Goal: Navigation & Orientation: Understand site structure

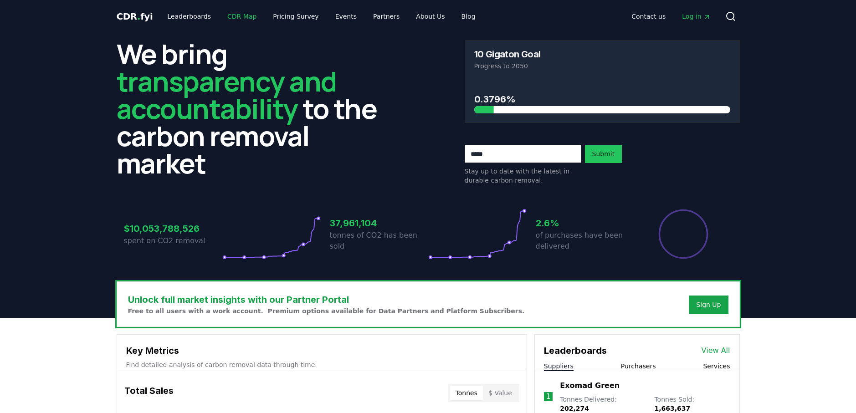
click at [231, 11] on link "CDR Map" at bounding box center [242, 16] width 44 height 16
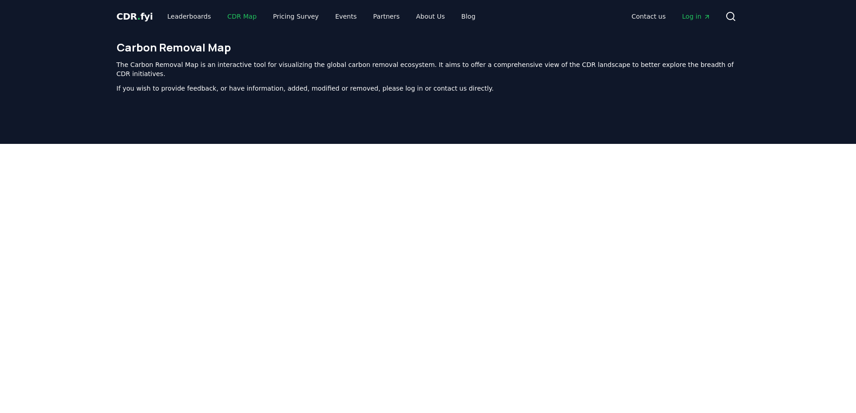
click at [231, 11] on link "CDR Map" at bounding box center [242, 16] width 44 height 16
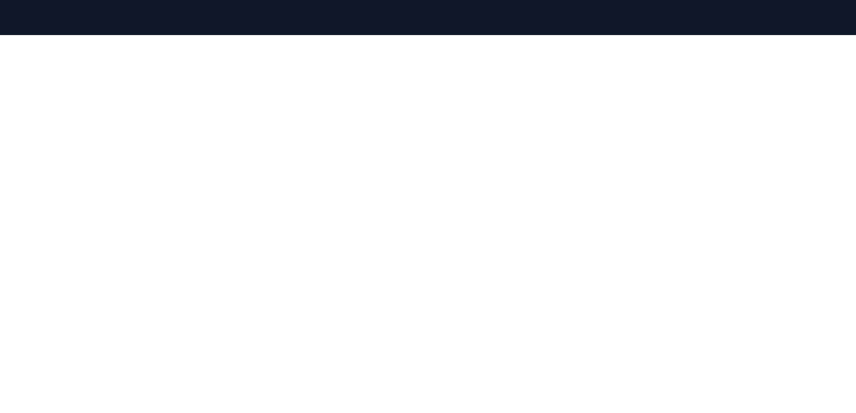
scroll to position [108, 0]
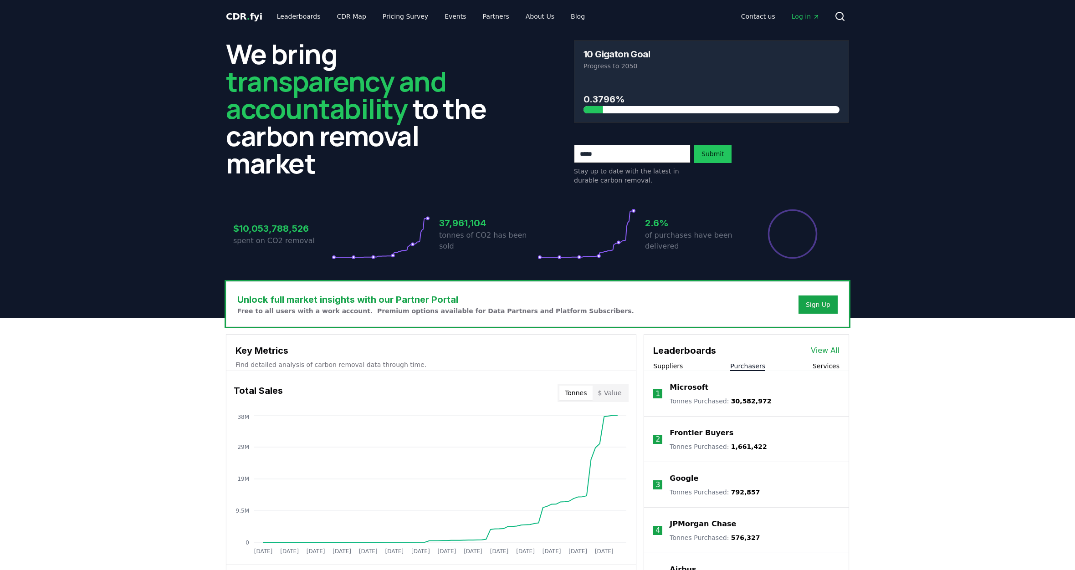
click at [750, 368] on button "Purchasers" at bounding box center [747, 366] width 35 height 9
click at [302, 17] on link "Leaderboards" at bounding box center [299, 16] width 58 height 16
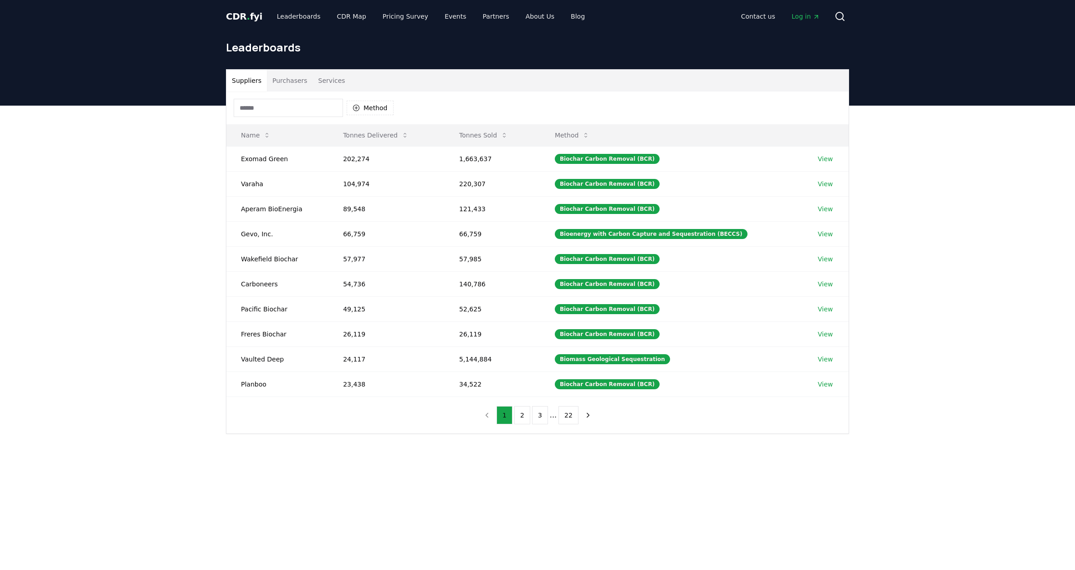
click at [523, 425] on div "1 2 3 ... 22" at bounding box center [537, 415] width 135 height 36
click at [522, 420] on button "2" at bounding box center [522, 415] width 16 height 18
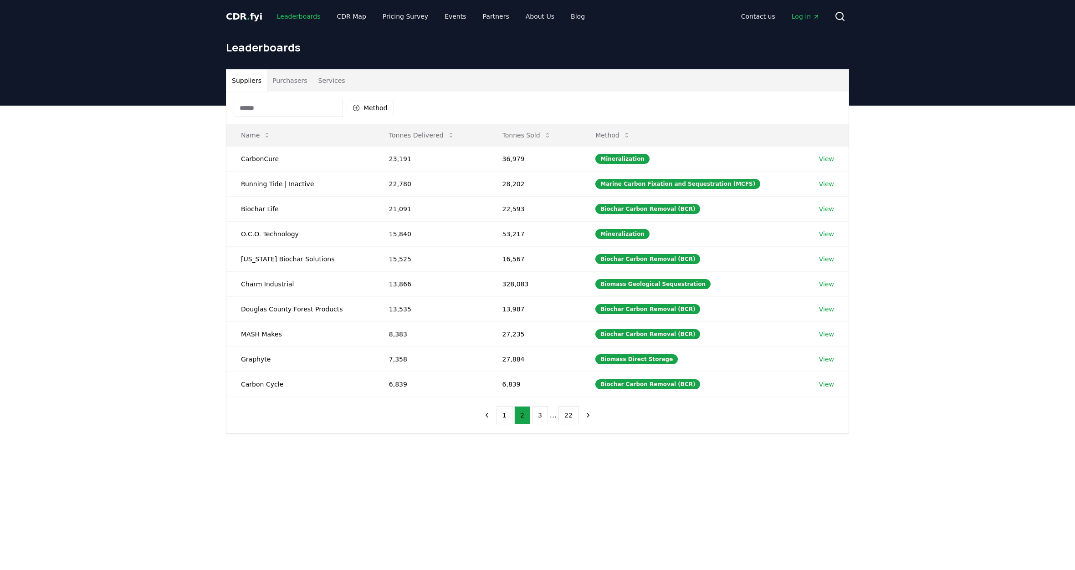
click at [287, 16] on link "Leaderboards" at bounding box center [299, 16] width 58 height 16
click at [247, 17] on span "." at bounding box center [248, 16] width 3 height 11
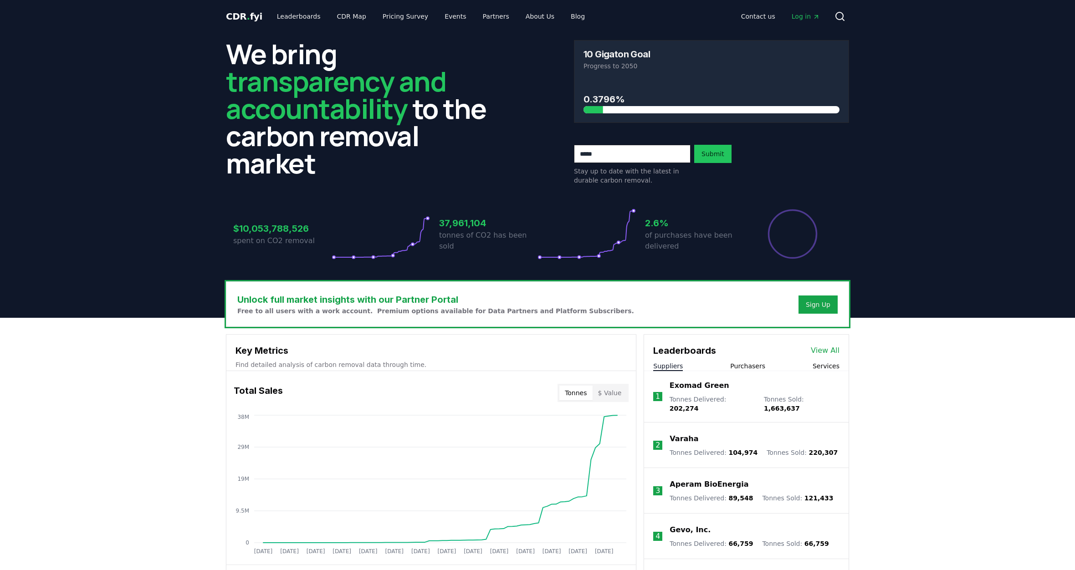
click at [748, 364] on button "Purchasers" at bounding box center [747, 366] width 35 height 9
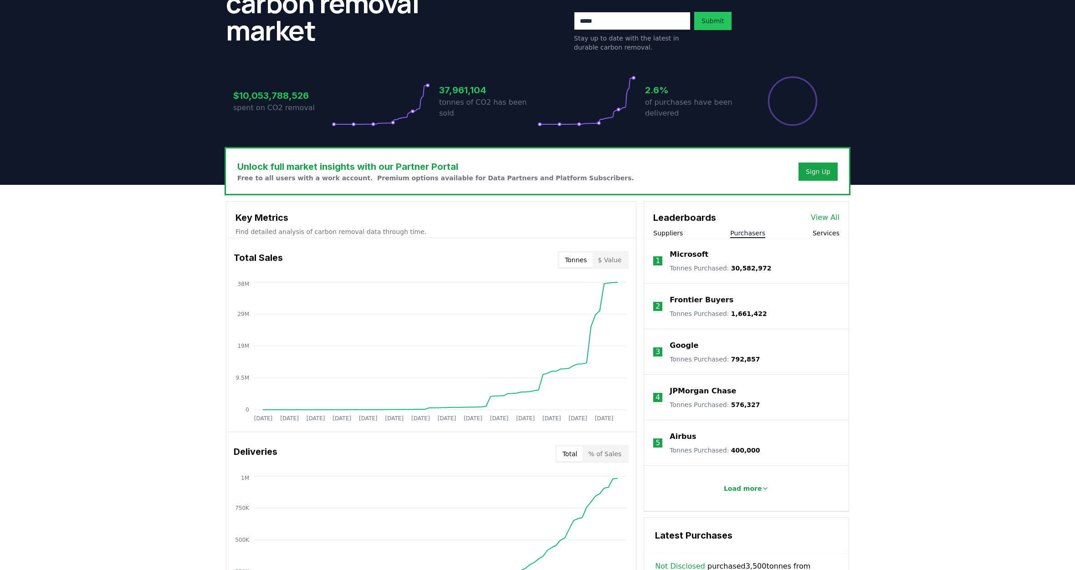
scroll to position [137, 0]
